Goal: Find contact information: Find contact information

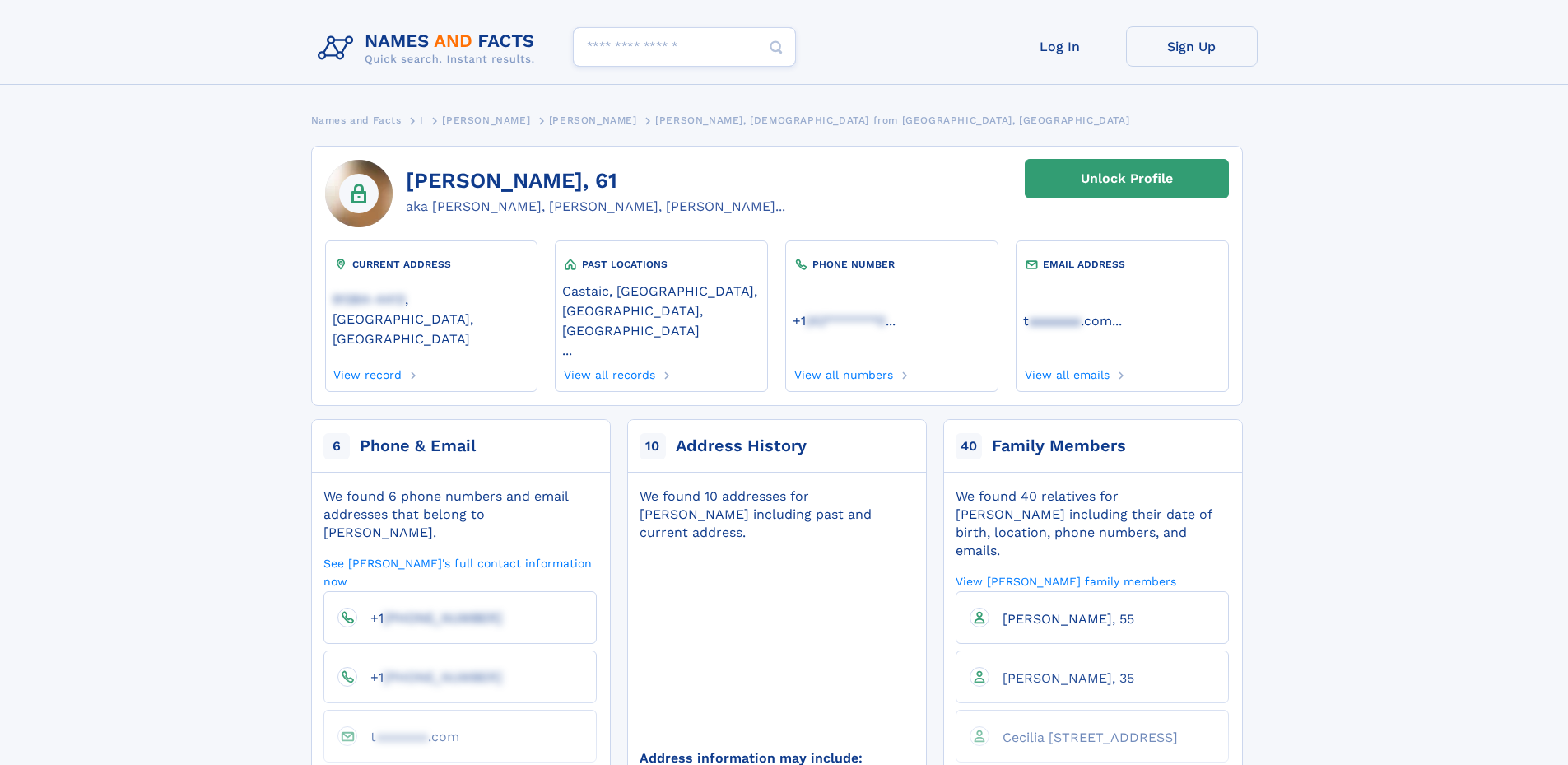
drag, startPoint x: 599, startPoint y: 181, endPoint x: 408, endPoint y: 190, distance: 191.2
click at [408, 190] on h1 "[PERSON_NAME], 61" at bounding box center [594, 181] width 379 height 24
click at [869, 363] on link "View all numbers" at bounding box center [843, 372] width 100 height 18
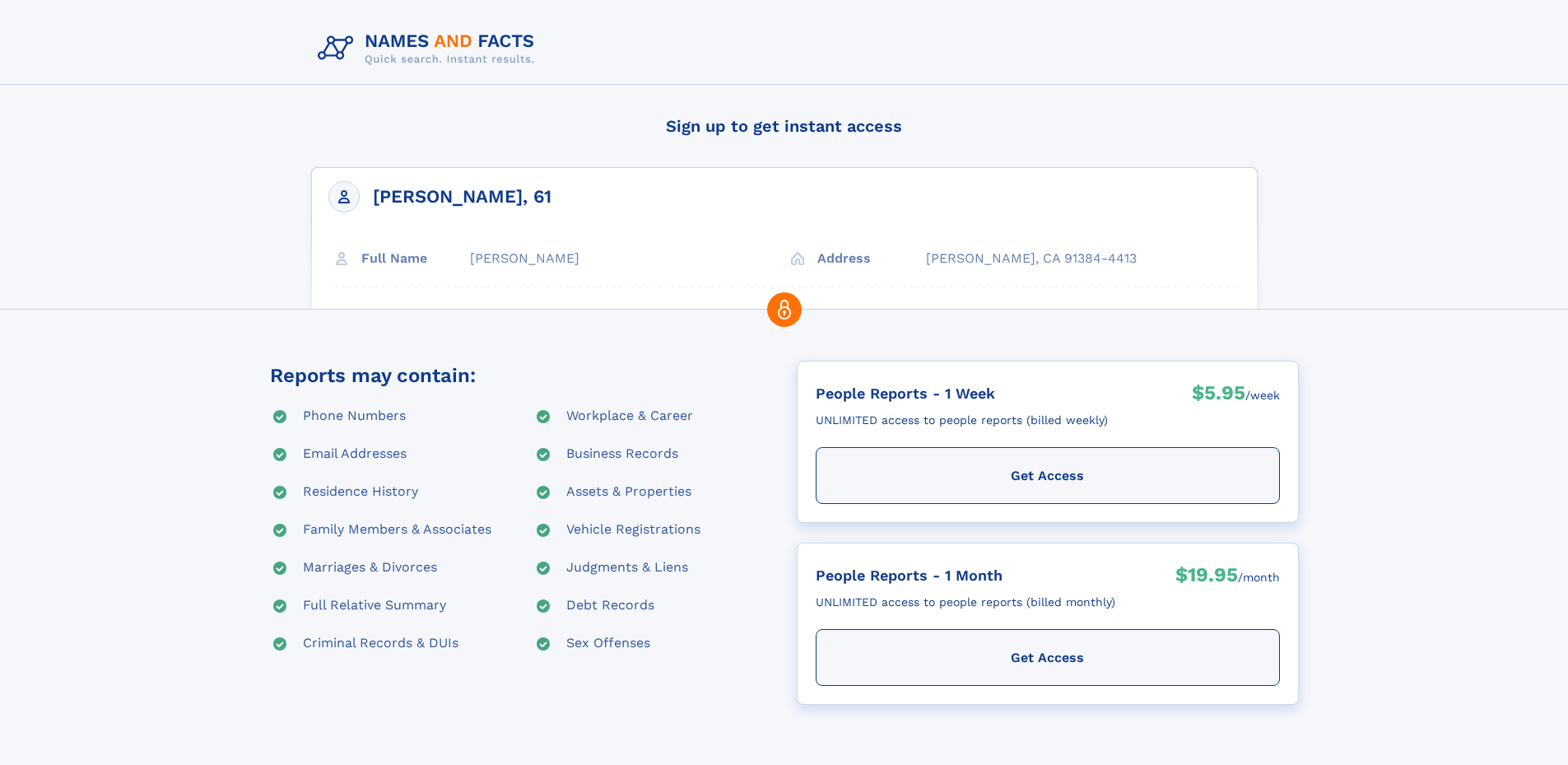
drag, startPoint x: 535, startPoint y: 193, endPoint x: 400, endPoint y: 195, distance: 135.0
click at [400, 195] on div "[PERSON_NAME], 61 Full Name [PERSON_NAME] Address [GEOGRAPHIC_DATA], CA 91384-4…" at bounding box center [784, 284] width 946 height 235
